Goal: Book appointment/travel/reservation

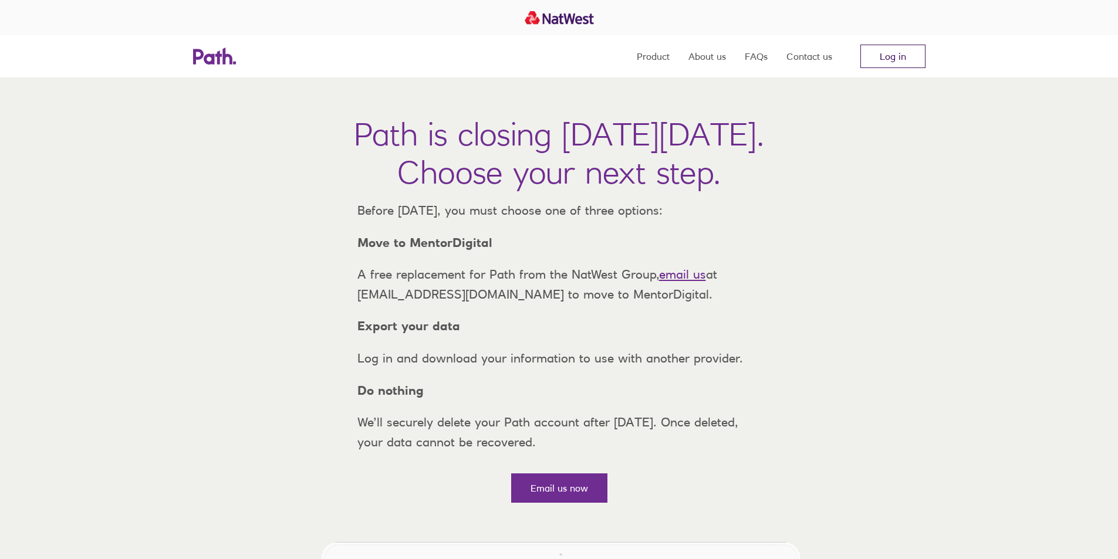
click at [901, 62] on link "Log in" at bounding box center [892, 56] width 65 height 23
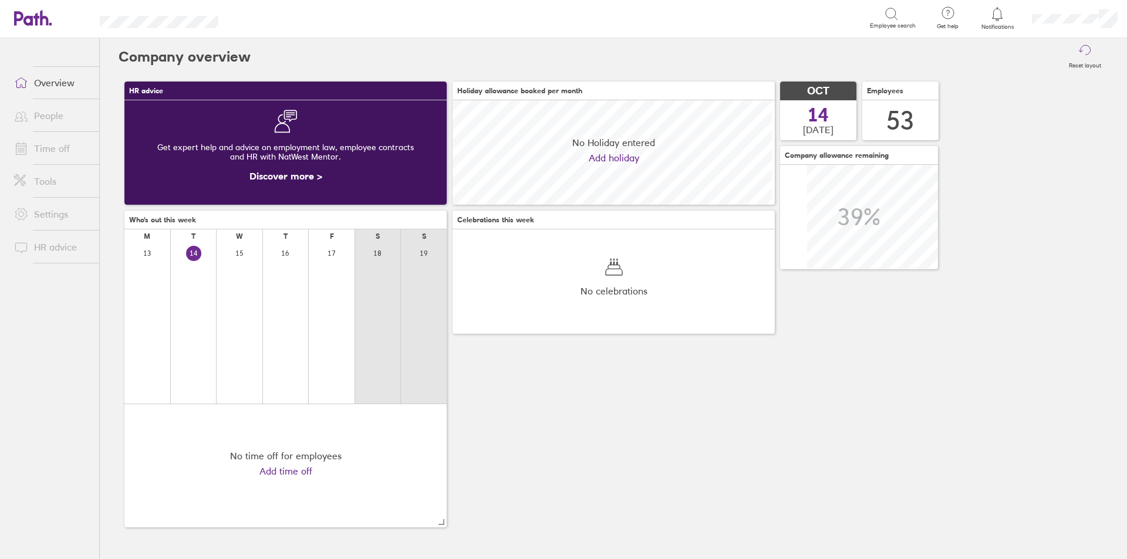
scroll to position [104, 104]
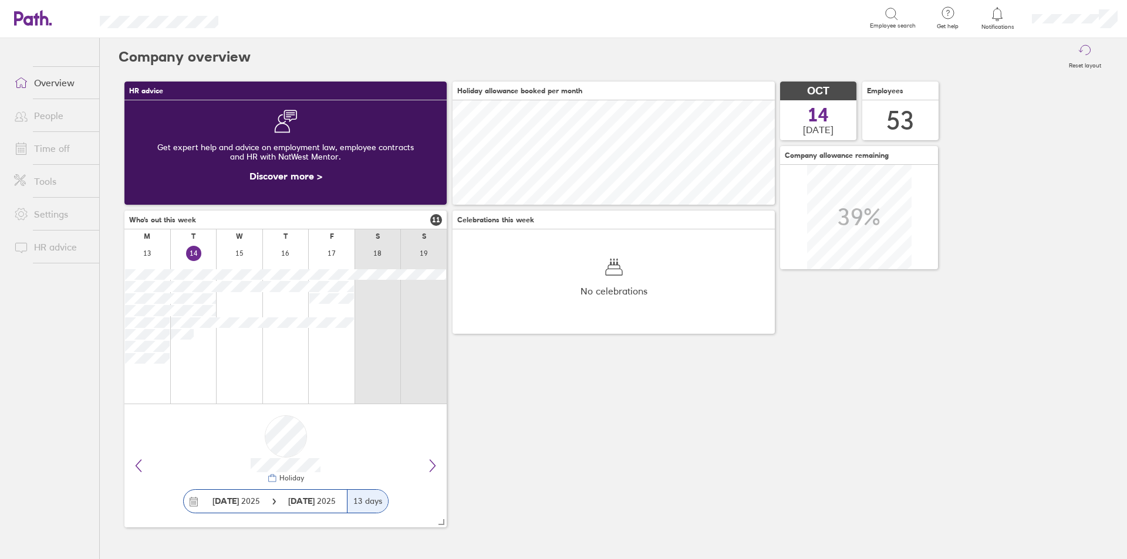
click at [66, 149] on link "Time off" at bounding box center [52, 148] width 94 height 23
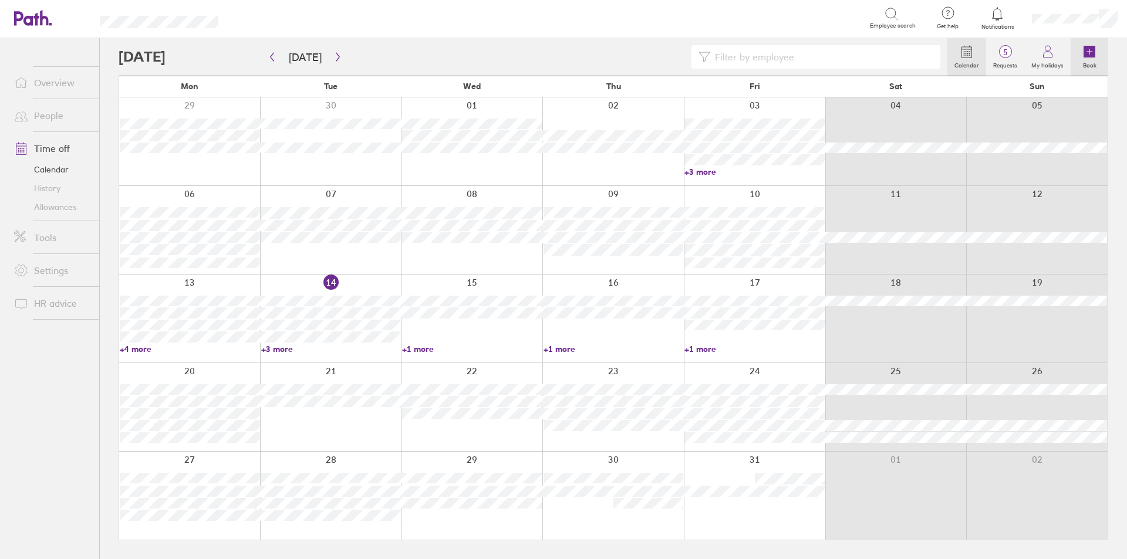
click at [1093, 56] on icon at bounding box center [1089, 52] width 12 height 12
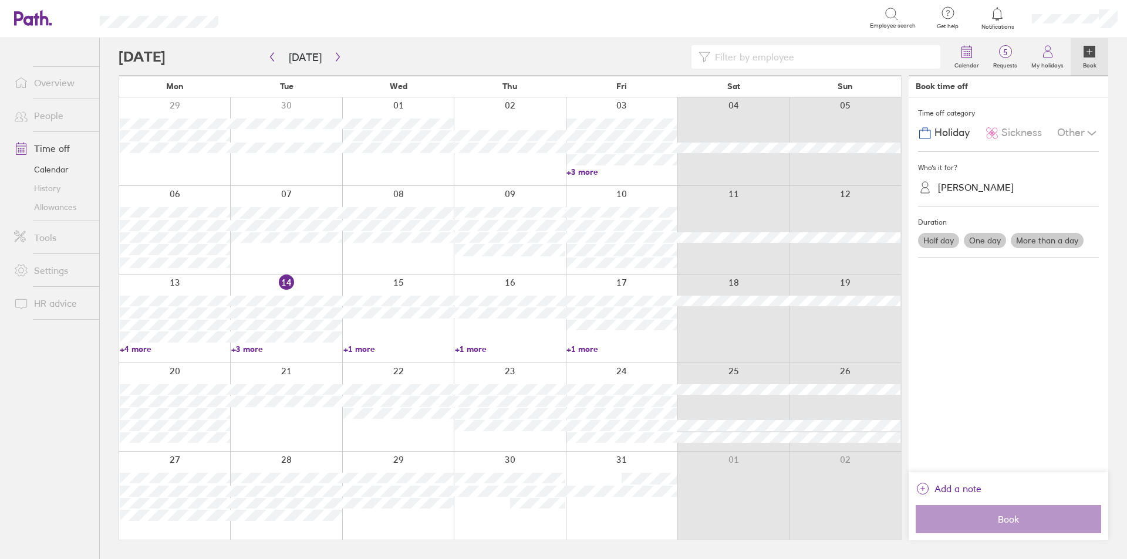
click at [239, 348] on link "+3 more" at bounding box center [286, 349] width 110 height 11
click at [244, 350] on link "+3 more" at bounding box center [286, 349] width 110 height 11
click at [1015, 132] on span "Sickness" at bounding box center [1021, 133] width 40 height 12
click at [1002, 192] on div "Rebecca Long" at bounding box center [1015, 187] width 167 height 18
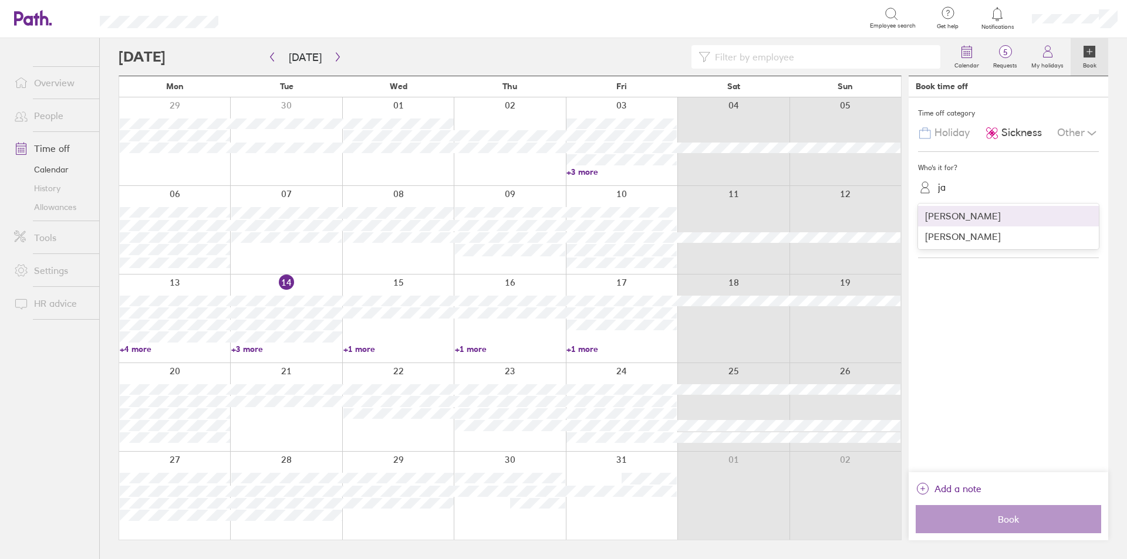
type input "jas"
click at [993, 241] on label "One day" at bounding box center [985, 240] width 42 height 15
click at [0, 0] on input "One day" at bounding box center [0, 0] width 0 height 0
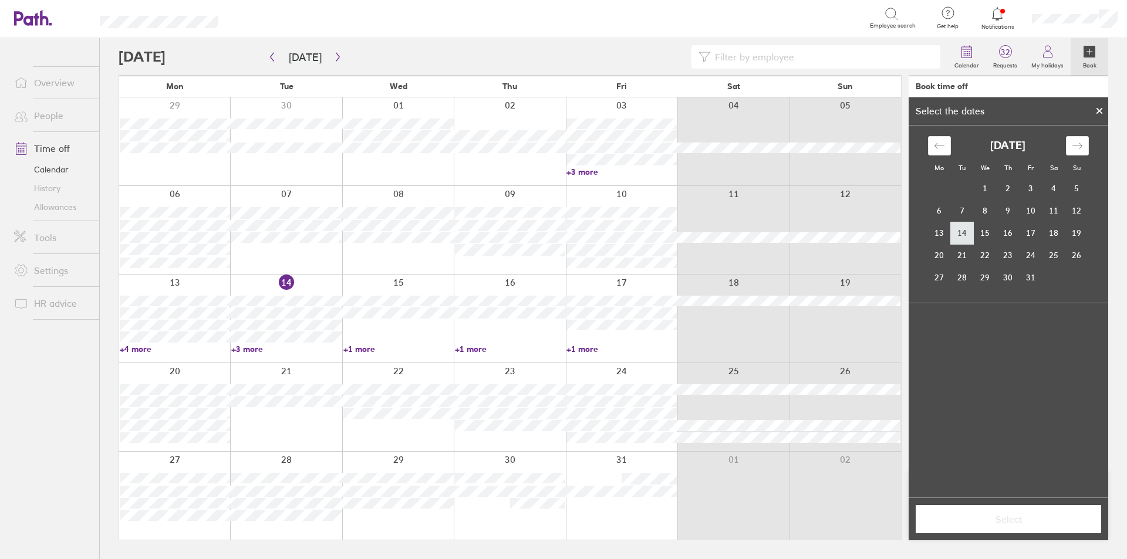
click at [965, 232] on td "14" at bounding box center [962, 233] width 23 height 22
click at [1021, 517] on span "Select" at bounding box center [1008, 519] width 169 height 11
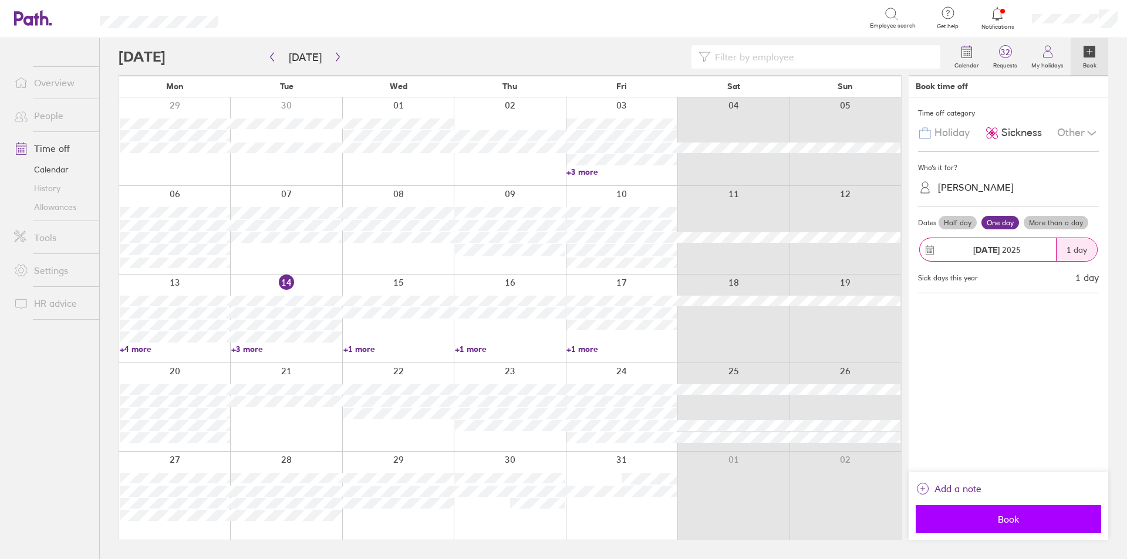
click at [1001, 512] on button "Book" at bounding box center [1007, 519] width 185 height 28
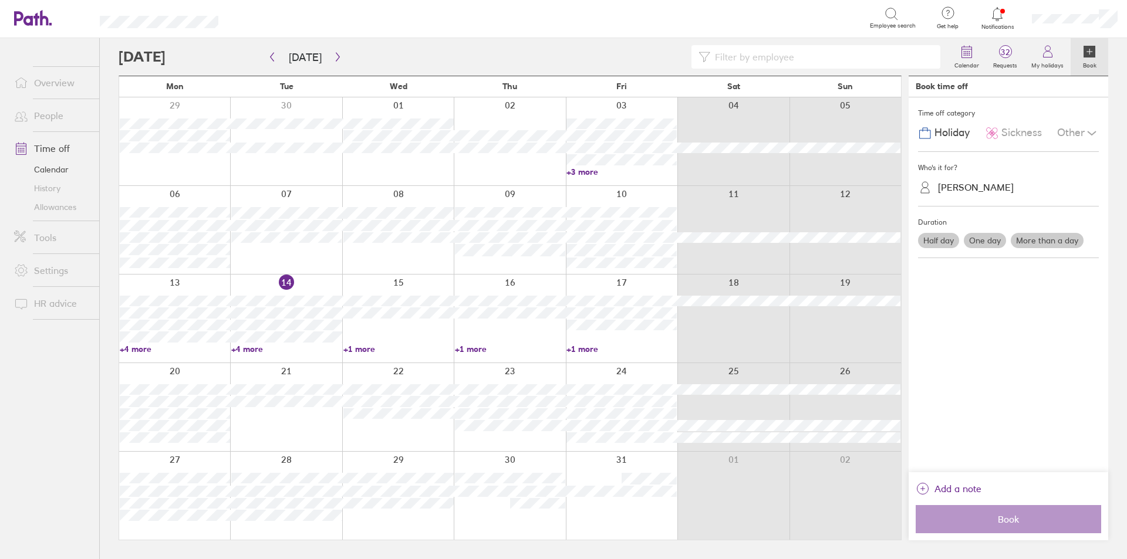
click at [143, 349] on link "+4 more" at bounding box center [175, 349] width 110 height 11
click at [252, 350] on link "+4 more" at bounding box center [286, 349] width 110 height 11
click at [255, 349] on link "+4 more" at bounding box center [286, 349] width 110 height 11
click at [275, 283] on div at bounding box center [285, 319] width 111 height 88
click at [1010, 168] on div "Who's it for?" at bounding box center [1008, 168] width 181 height 18
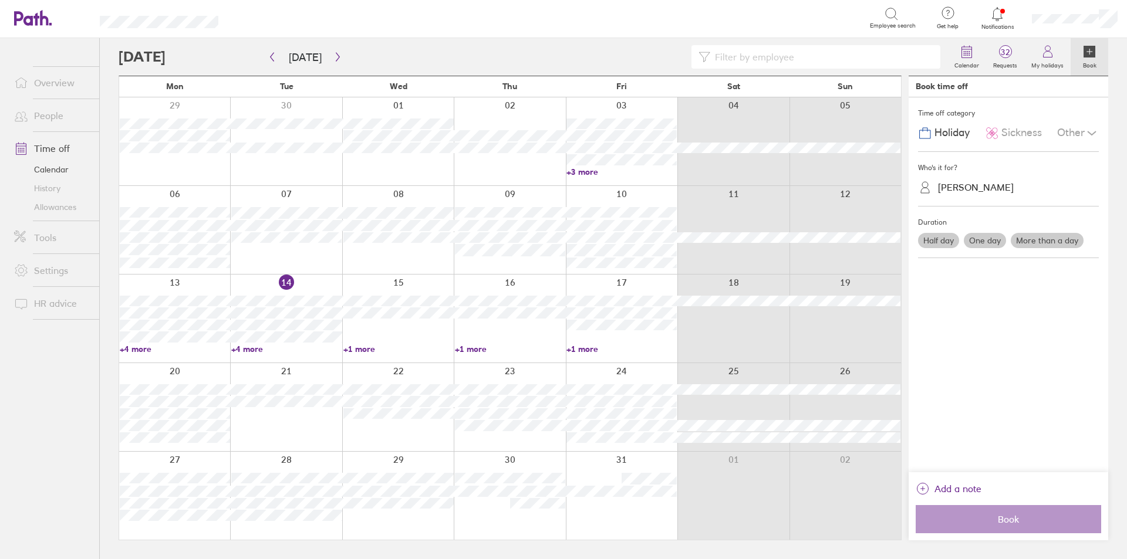
click at [1015, 134] on span "Sickness" at bounding box center [1021, 133] width 40 height 12
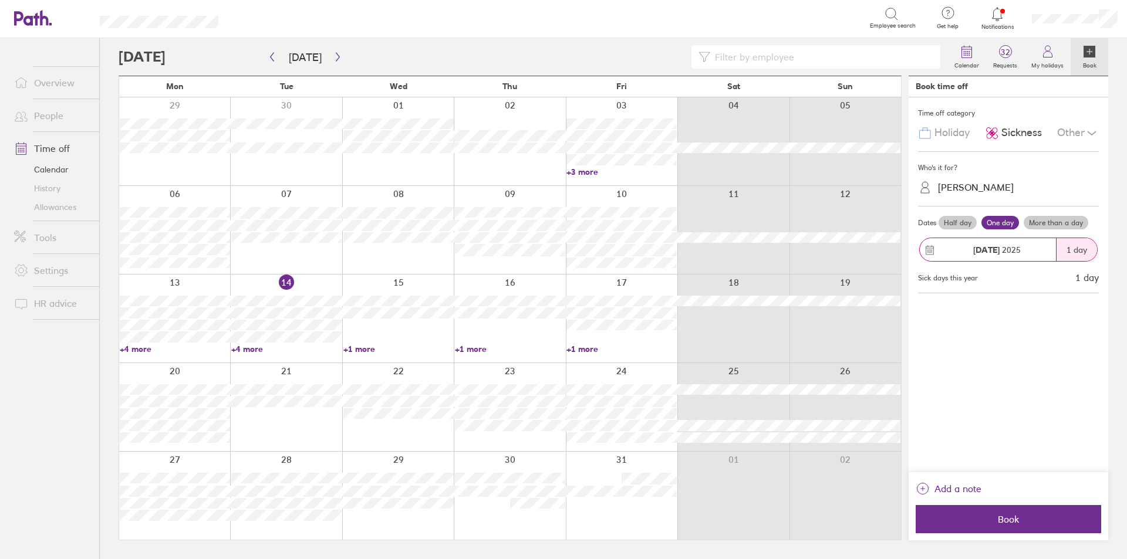
click at [998, 182] on div "Jasmine Henderson" at bounding box center [976, 187] width 76 height 11
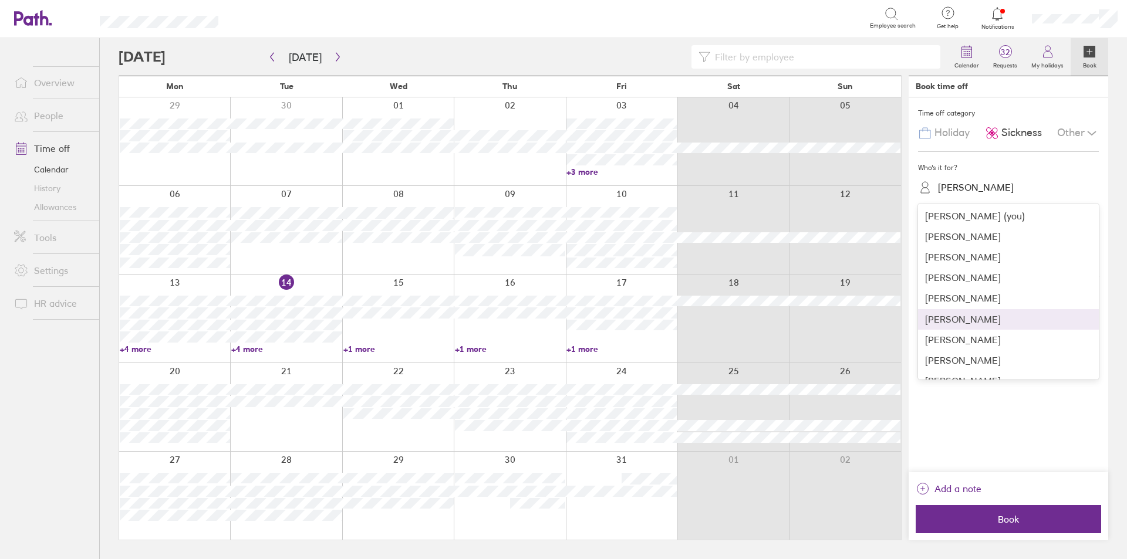
click at [985, 325] on div "Amaan Ulhaq" at bounding box center [1008, 319] width 181 height 21
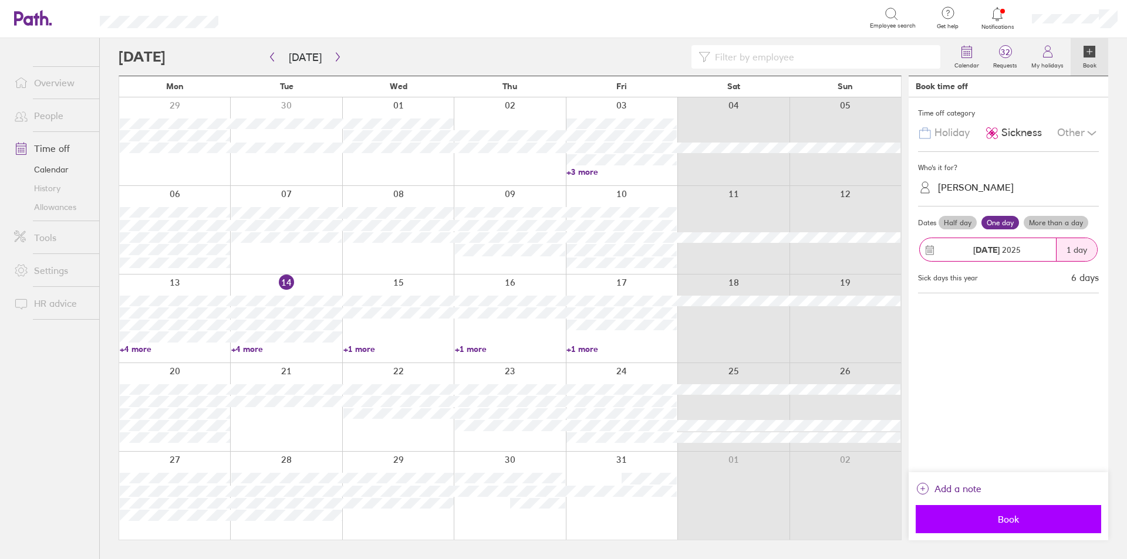
click at [990, 518] on span "Book" at bounding box center [1008, 519] width 169 height 11
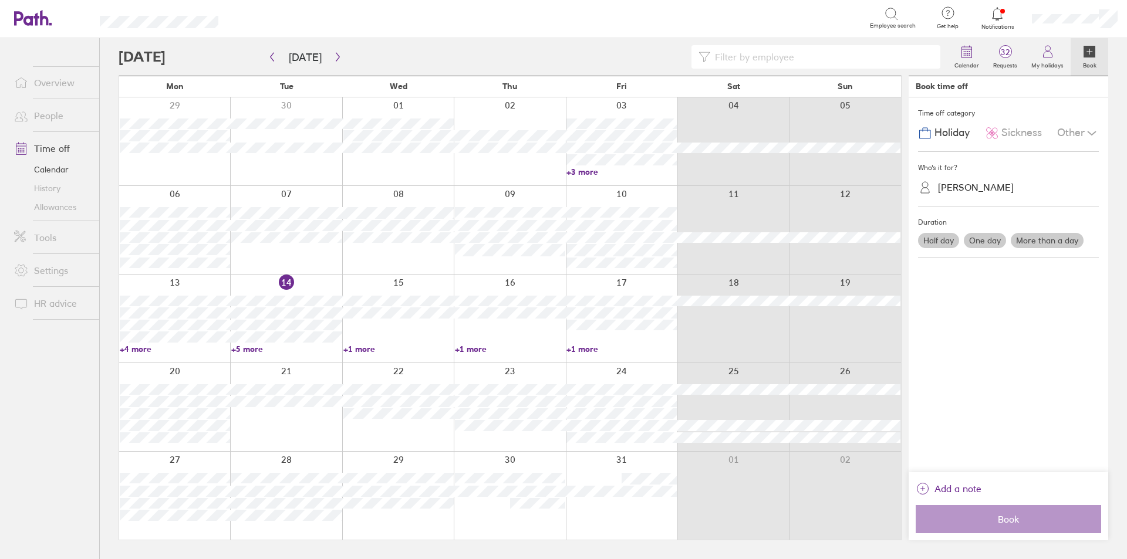
click at [251, 348] on link "+5 more" at bounding box center [286, 349] width 110 height 11
click at [57, 378] on ul "Overview People Time off Calendar History Allowances Tools Settings HR advice" at bounding box center [49, 279] width 99 height 482
click at [366, 351] on link "+1 more" at bounding box center [398, 349] width 110 height 11
click at [462, 350] on link "+1 more" at bounding box center [510, 349] width 110 height 11
click at [46, 369] on ul "Overview People Time off Calendar History Allowances Tools Settings HR advice" at bounding box center [49, 279] width 99 height 482
